Goal: Task Accomplishment & Management: Use online tool/utility

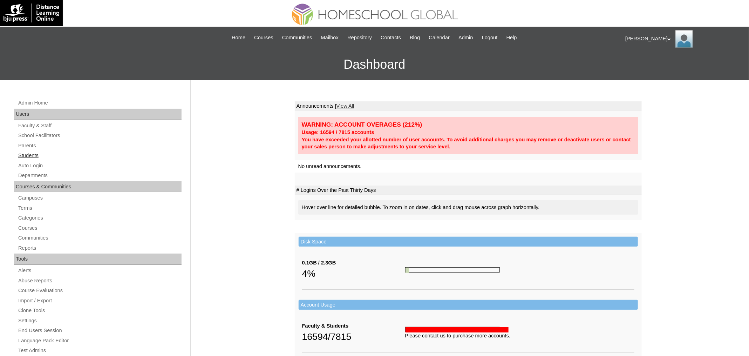
click at [30, 154] on link "Students" at bounding box center [100, 155] width 164 height 9
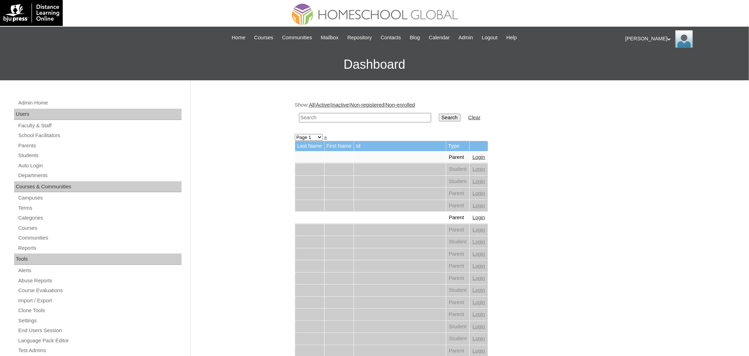
click at [321, 118] on input "text" at bounding box center [365, 117] width 132 height 9
paste input "Derick Luke"
type input "Derick Luke"
click at [439, 114] on input "Search" at bounding box center [450, 118] width 22 height 8
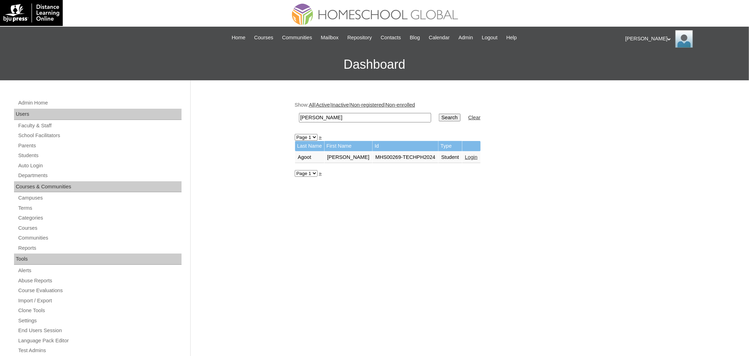
click at [465, 156] on link "Login" at bounding box center [471, 157] width 13 height 6
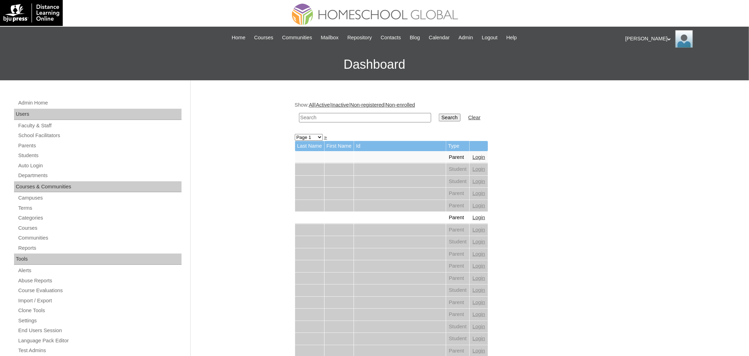
click at [353, 113] on input "text" at bounding box center [365, 117] width 132 height 9
paste input "Toloko"
type input "Toloko"
click at [439, 114] on input "Search" at bounding box center [450, 118] width 22 height 8
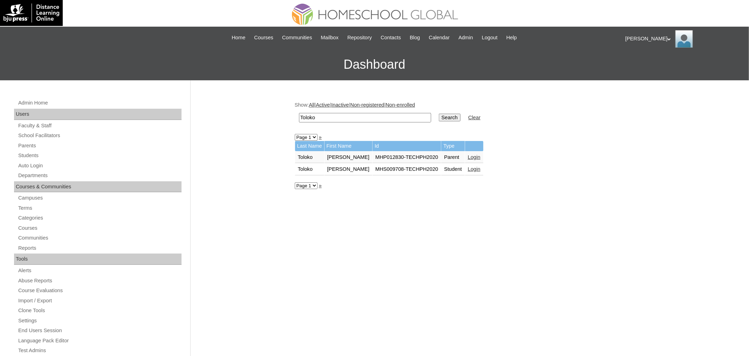
click at [470, 168] on link "Login" at bounding box center [474, 169] width 13 height 6
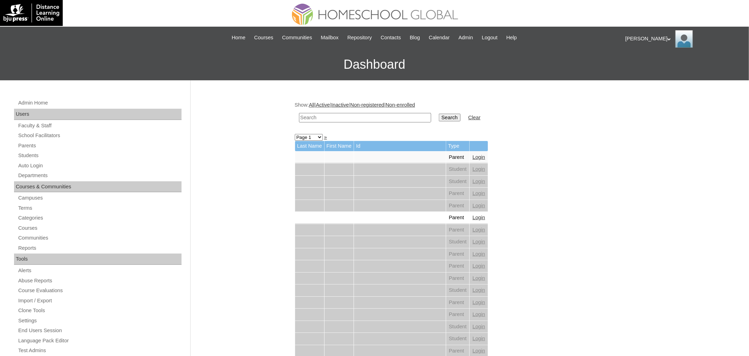
click at [356, 111] on td at bounding box center [364, 117] width 139 height 16
click at [356, 117] on input "text" at bounding box center [365, 117] width 132 height 9
paste input "[PERSON_NAME]"
type input "[PERSON_NAME]"
click at [439, 114] on input "Search" at bounding box center [450, 118] width 22 height 8
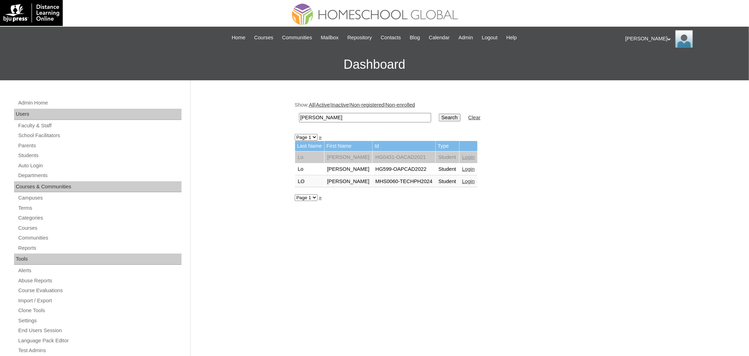
click at [467, 180] on link "Login" at bounding box center [468, 181] width 13 height 6
